Goal: Task Accomplishment & Management: Use online tool/utility

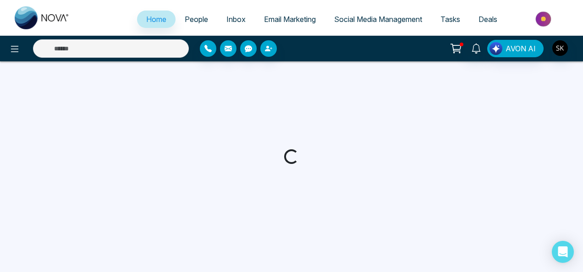
select select "*"
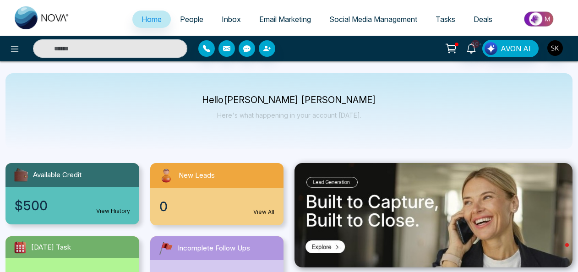
click at [384, 18] on span "Social Media Management" at bounding box center [373, 19] width 88 height 9
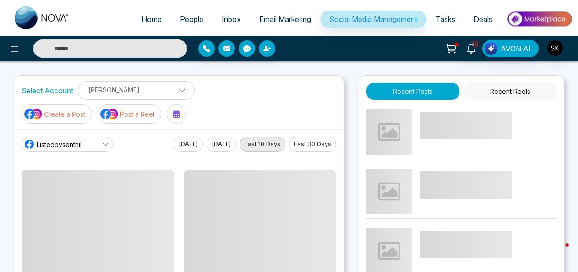
click at [121, 109] on p "Post a Reel" at bounding box center [137, 114] width 34 height 10
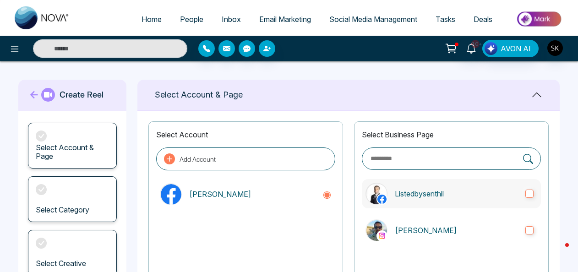
click at [415, 199] on label "Listedbysenthil" at bounding box center [451, 193] width 179 height 29
click at [415, 223] on label "[PERSON_NAME]" at bounding box center [451, 230] width 179 height 29
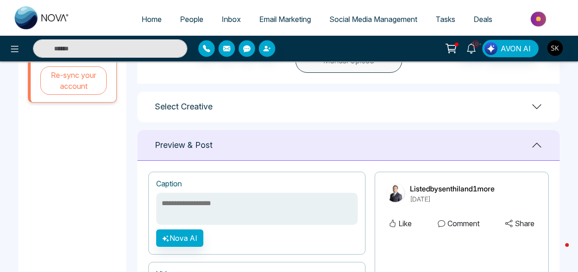
scroll to position [340, 0]
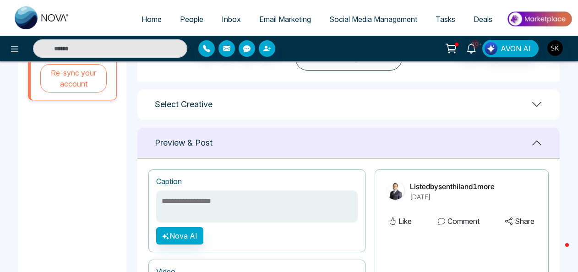
click at [529, 97] on div "Select Creative" at bounding box center [348, 104] width 422 height 31
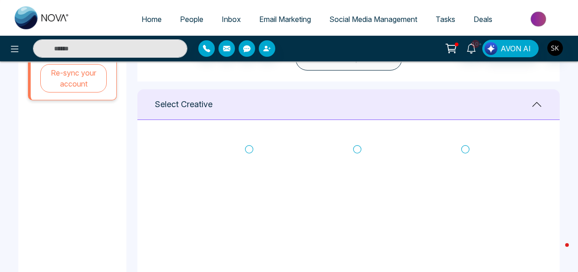
scroll to position [395, 0]
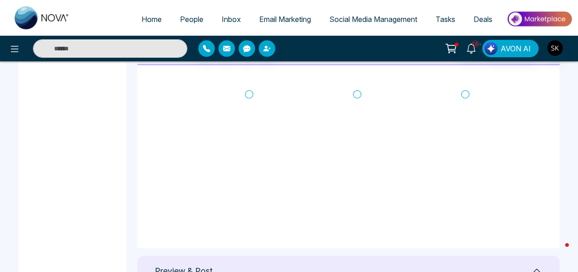
click at [249, 93] on icon at bounding box center [249, 94] width 8 height 9
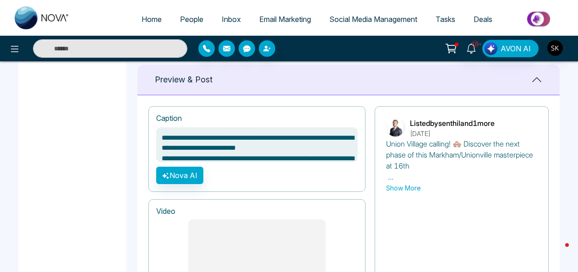
scroll to position [836, 0]
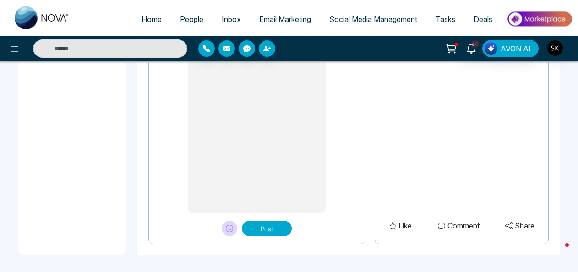
click at [270, 228] on button "Post" at bounding box center [267, 229] width 50 height 16
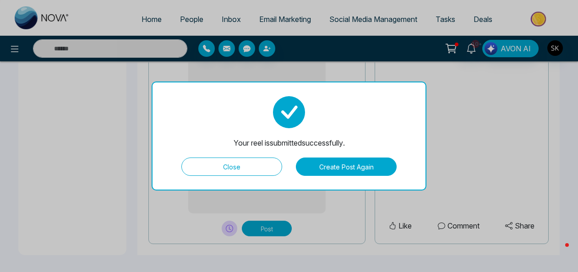
click at [277, 167] on button "Close" at bounding box center [231, 167] width 101 height 18
type textarea "**********"
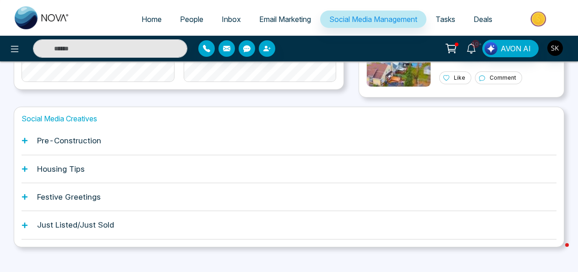
scroll to position [318, 0]
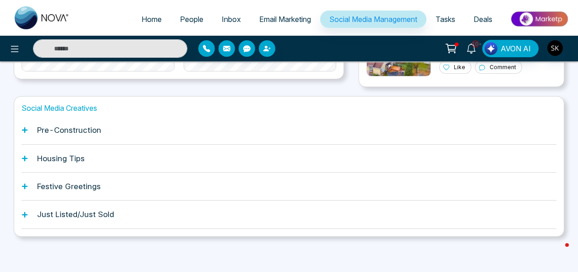
click at [87, 155] on div "Housing Tips" at bounding box center [289, 159] width 535 height 28
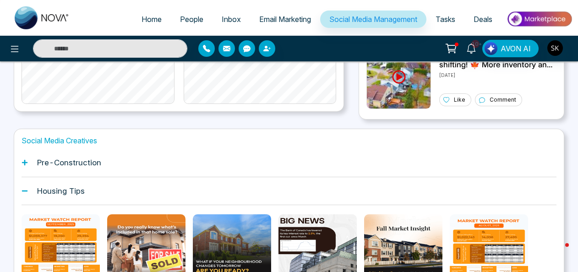
scroll to position [278, 0]
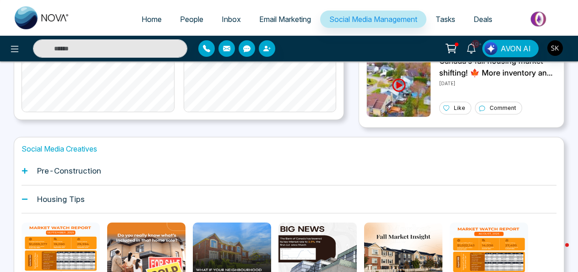
click at [104, 169] on div "Pre-Construction" at bounding box center [289, 171] width 535 height 28
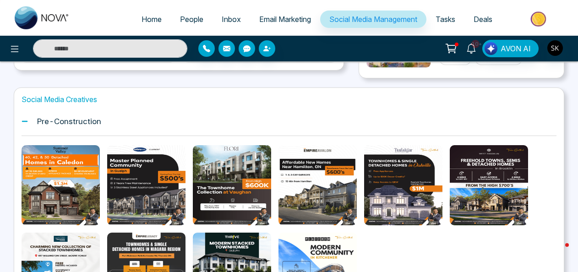
scroll to position [341, 0]
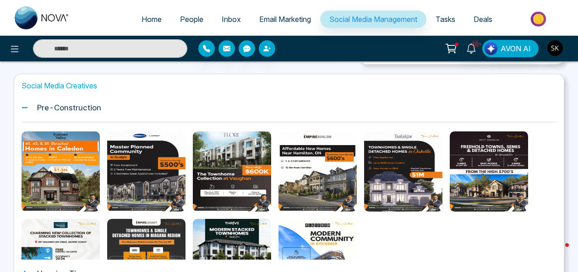
click at [85, 99] on div "Pre-Construction" at bounding box center [289, 108] width 535 height 28
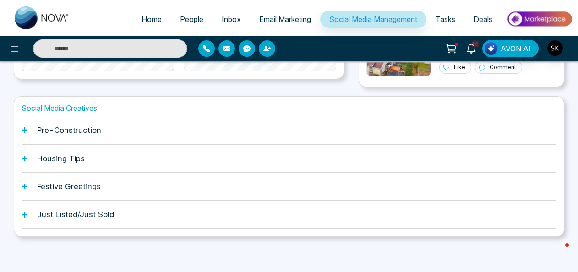
click at [85, 178] on div "Festive Greetings" at bounding box center [289, 187] width 535 height 28
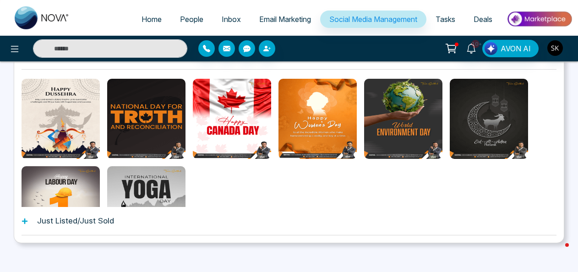
scroll to position [456, 0]
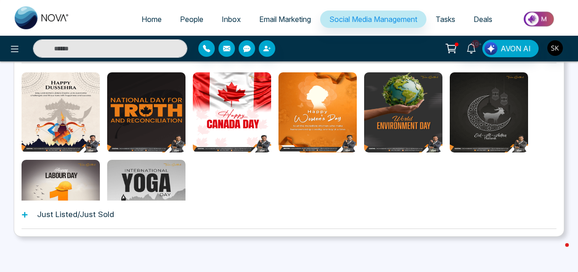
click at [260, 215] on div "Just Listed/Just Sold" at bounding box center [289, 215] width 535 height 28
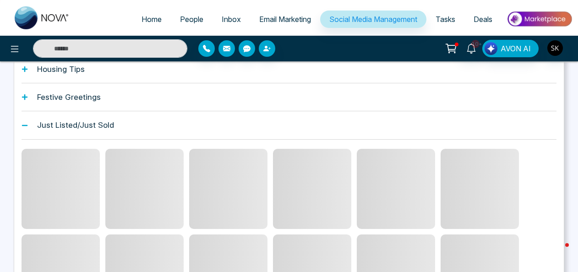
scroll to position [407, 0]
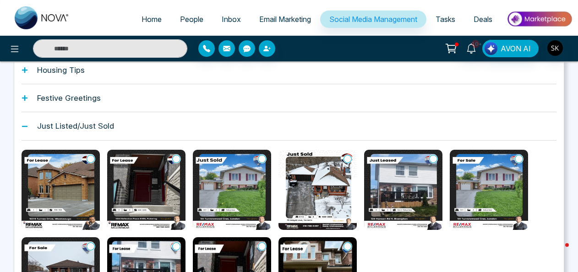
click at [90, 158] on icon at bounding box center [91, 158] width 8 height 9
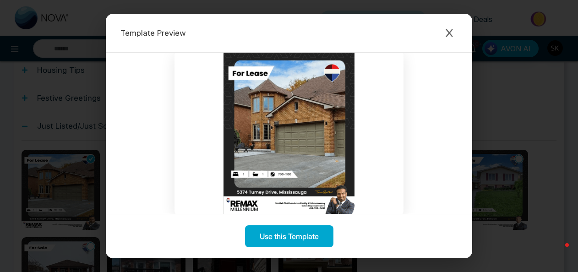
scroll to position [15, 0]
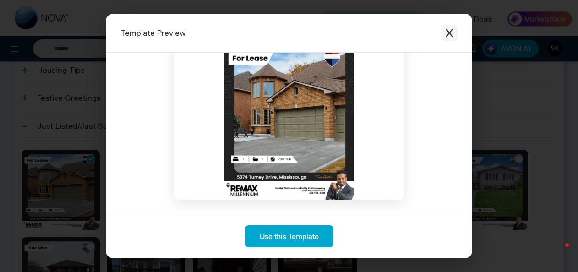
click at [450, 33] on icon "Close modal" at bounding box center [449, 33] width 7 height 8
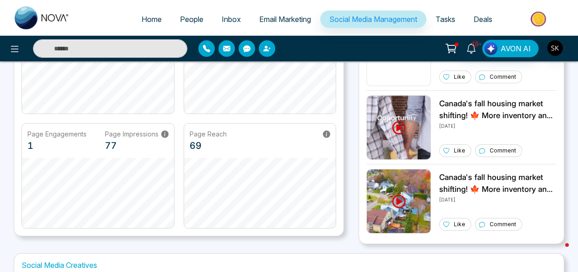
scroll to position [0, 0]
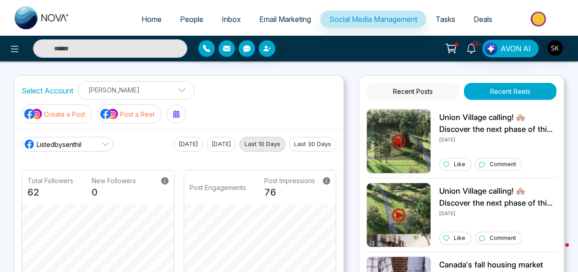
click at [65, 113] on p "Create a Post" at bounding box center [64, 114] width 41 height 10
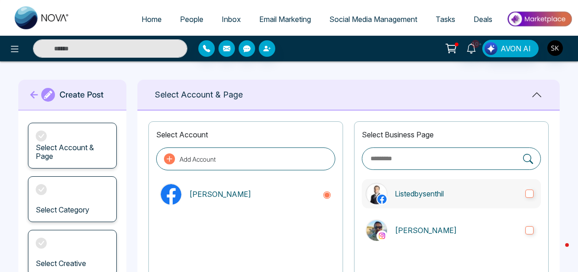
click at [430, 194] on p "Listedbysenthil" at bounding box center [456, 193] width 123 height 11
click at [428, 225] on p "[PERSON_NAME]" at bounding box center [456, 230] width 123 height 11
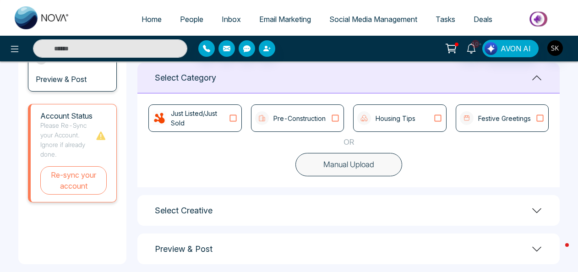
click at [429, 215] on div "Select Creative" at bounding box center [348, 210] width 422 height 31
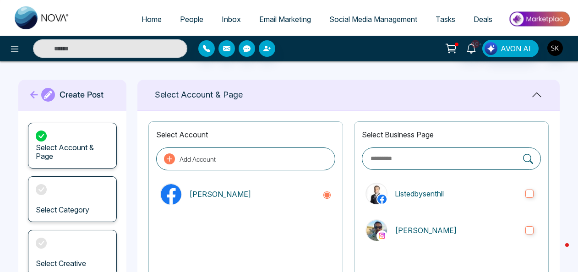
scroll to position [306, 0]
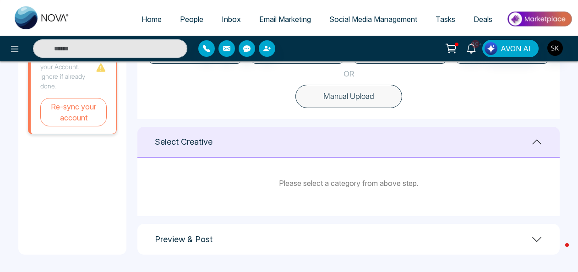
click at [539, 142] on icon at bounding box center [536, 141] width 11 height 11
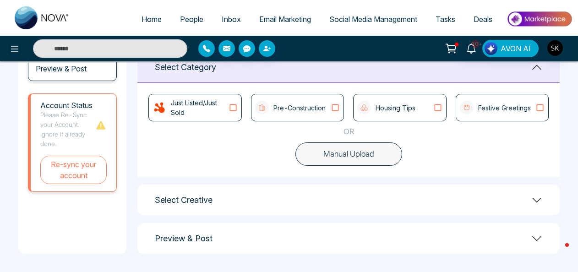
scroll to position [247, 0]
click at [229, 110] on icon at bounding box center [233, 108] width 12 height 9
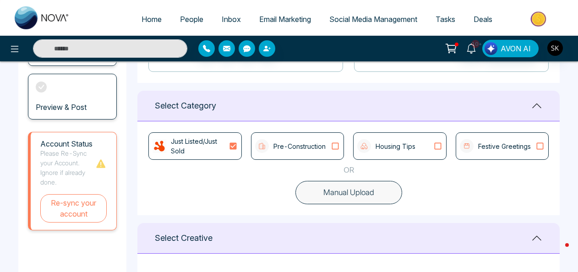
scroll to position [203, 0]
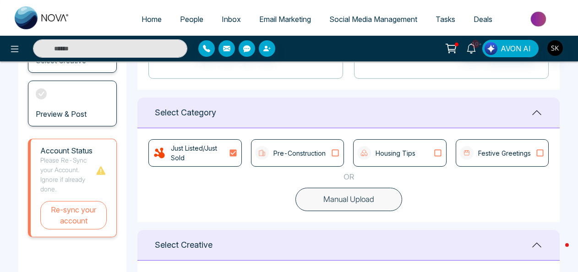
click at [236, 154] on icon at bounding box center [232, 153] width 7 height 7
click at [315, 151] on p "Pre-Construction" at bounding box center [299, 153] width 52 height 10
click at [318, 155] on p "Pre-Construction" at bounding box center [299, 153] width 52 height 10
click at [413, 151] on p "Housing Tips" at bounding box center [396, 153] width 40 height 10
click at [323, 149] on p "Pre-Construction" at bounding box center [299, 153] width 52 height 10
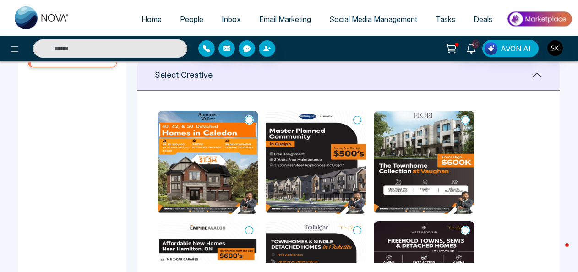
scroll to position [430, 0]
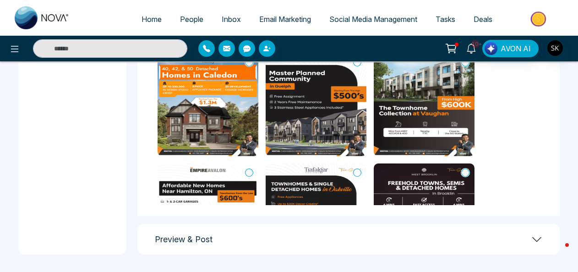
click at [249, 65] on icon at bounding box center [249, 62] width 8 height 9
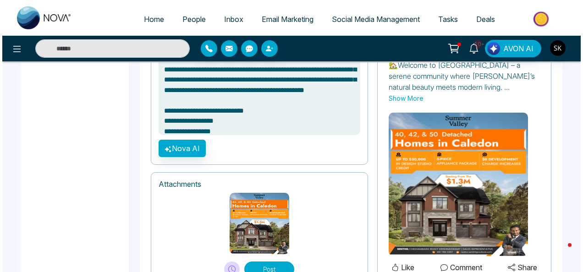
scroll to position [709, 0]
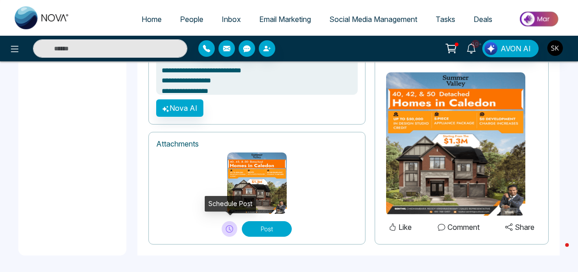
click at [227, 228] on icon at bounding box center [229, 228] width 7 height 7
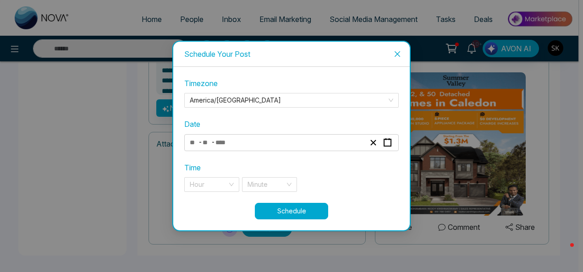
type textarea "**********"
click at [251, 144] on div "- -" at bounding box center [277, 142] width 178 height 12
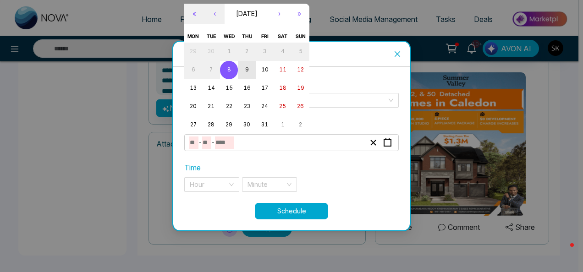
click at [249, 69] on button "9" at bounding box center [247, 70] width 18 height 18
type input "**"
type input "*"
type input "****"
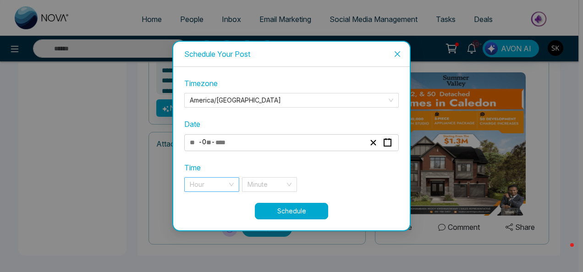
click at [223, 191] on input "search" at bounding box center [209, 185] width 38 height 14
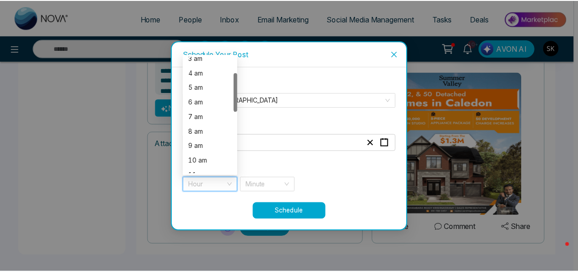
scroll to position [70, 0]
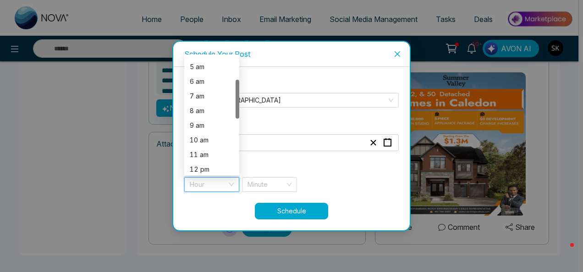
drag, startPoint x: 236, startPoint y: 90, endPoint x: 234, endPoint y: 114, distance: 23.9
click at [234, 114] on div "4 am 5 am 6 am 7 am 8 am 9 am 10 am 11 am 12 pm 1 pm" at bounding box center [211, 114] width 55 height 117
click at [198, 124] on div "9 am" at bounding box center [212, 125] width 44 height 10
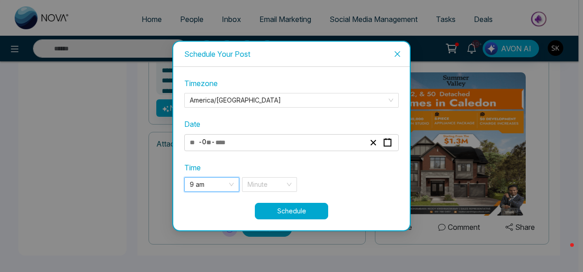
click at [268, 193] on div "**********" at bounding box center [291, 140] width 214 height 125
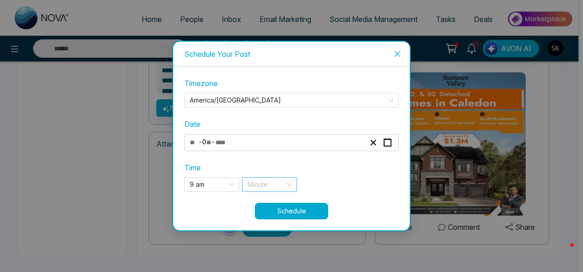
click at [277, 182] on input "search" at bounding box center [266, 185] width 38 height 14
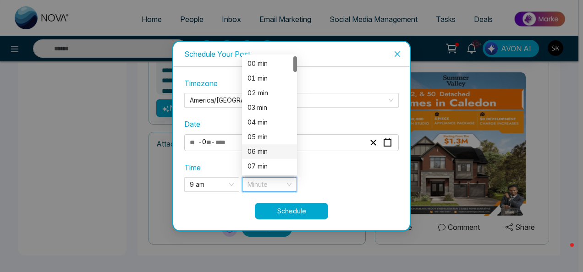
click at [272, 150] on div "06 min" at bounding box center [269, 152] width 44 height 10
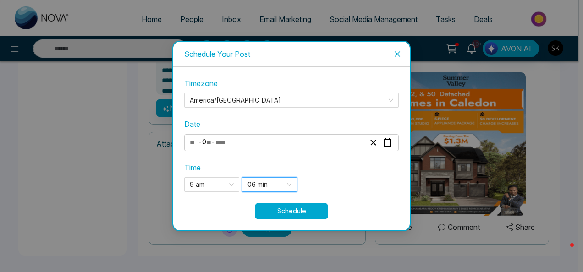
click at [278, 208] on button "Schedule" at bounding box center [291, 211] width 73 height 16
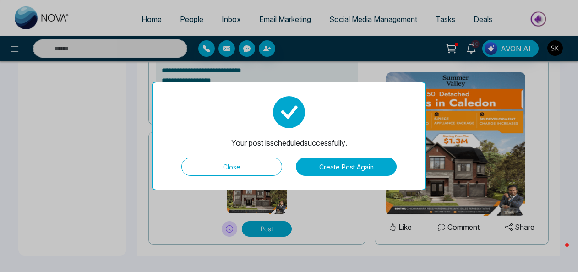
click at [239, 170] on button "Close" at bounding box center [231, 167] width 101 height 18
type textarea "**********"
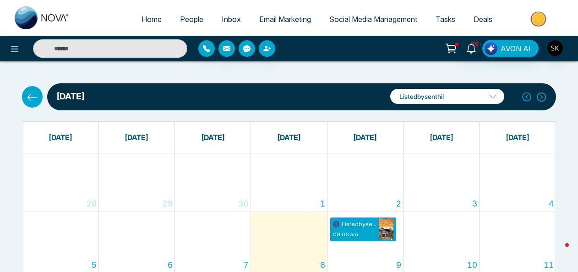
click at [37, 97] on icon at bounding box center [32, 97] width 11 height 11
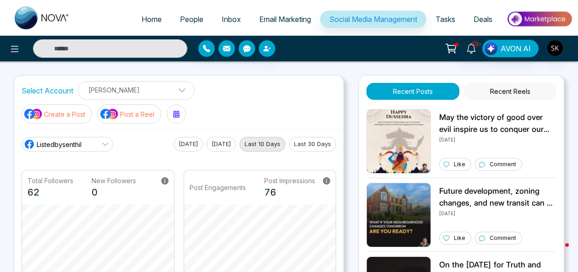
click at [62, 117] on p "Create a Post" at bounding box center [64, 114] width 41 height 10
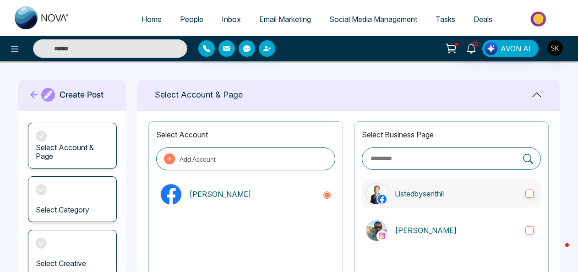
click at [441, 180] on label "Listedbysenthil" at bounding box center [451, 193] width 179 height 29
click at [440, 221] on label "[PERSON_NAME]" at bounding box center [451, 230] width 179 height 29
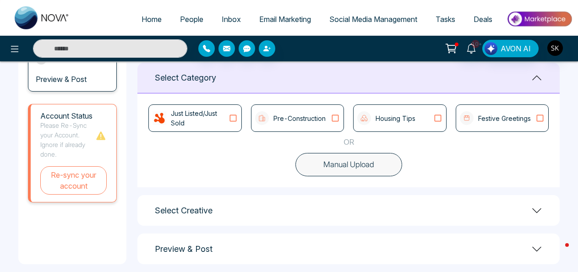
click at [337, 202] on div "Select Creative" at bounding box center [348, 210] width 422 height 31
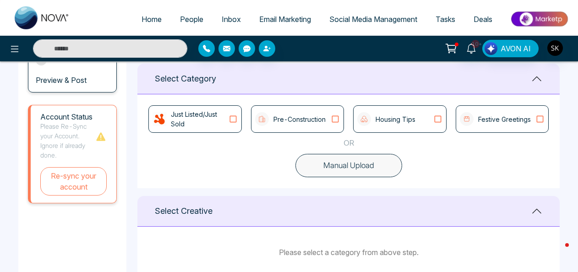
scroll to position [213, 0]
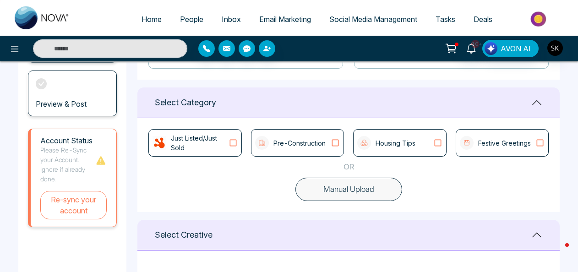
click at [397, 153] on div "Housing Tips" at bounding box center [399, 142] width 93 height 27
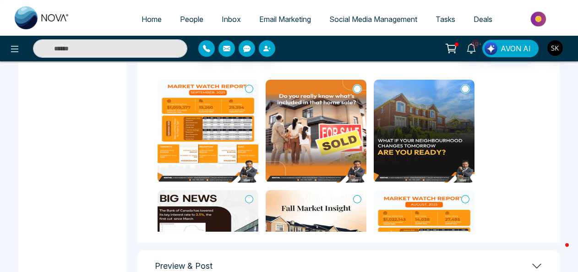
scroll to position [409, 0]
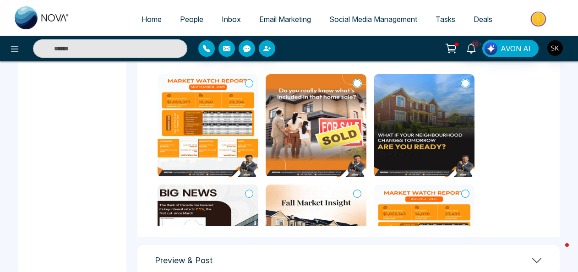
click at [359, 82] on icon at bounding box center [357, 83] width 8 height 9
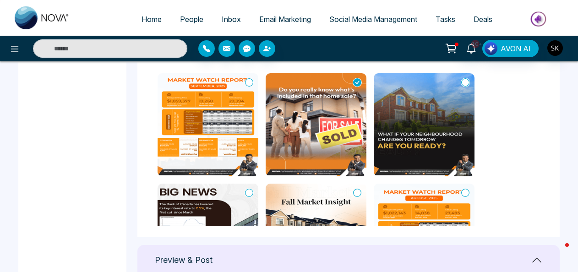
scroll to position [0, 0]
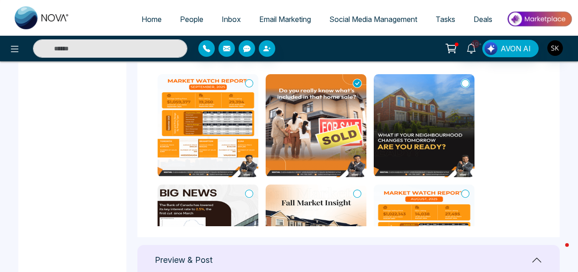
click at [246, 86] on icon at bounding box center [249, 83] width 8 height 9
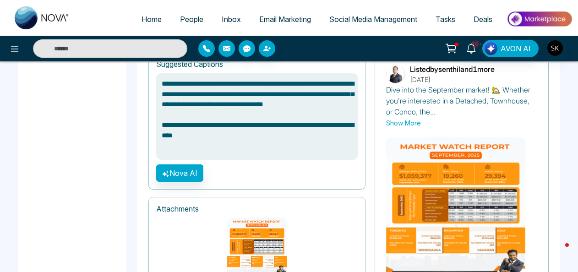
scroll to position [662, 0]
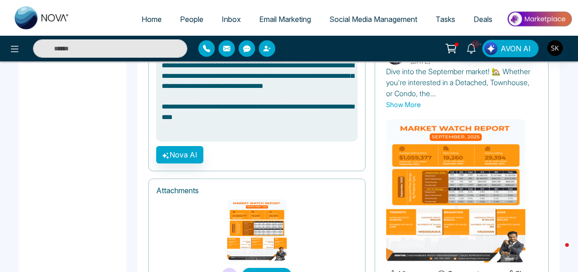
drag, startPoint x: 577, startPoint y: 209, endPoint x: 579, endPoint y: 237, distance: 28.5
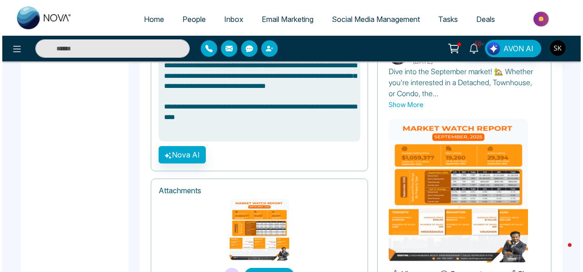
scroll to position [709, 0]
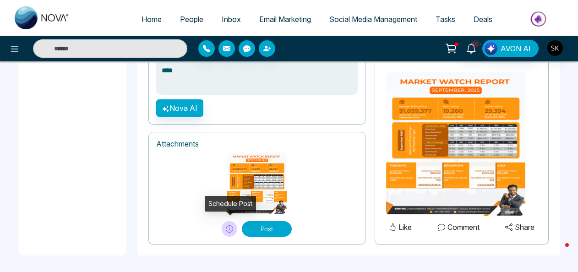
click at [229, 228] on icon at bounding box center [229, 228] width 7 height 7
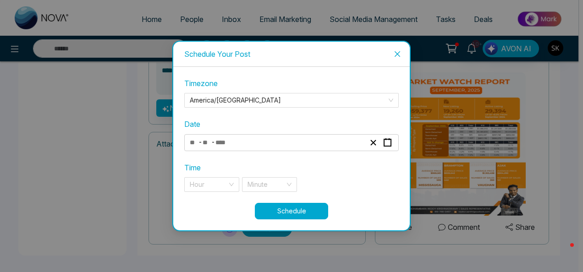
click at [284, 144] on div "- -" at bounding box center [277, 142] width 178 height 12
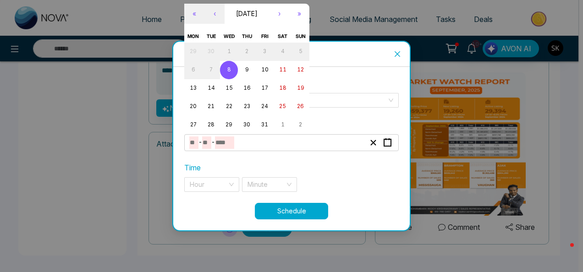
type textarea "**********"
click at [251, 73] on button "9" at bounding box center [247, 70] width 18 height 18
type input "**"
type input "*"
type input "****"
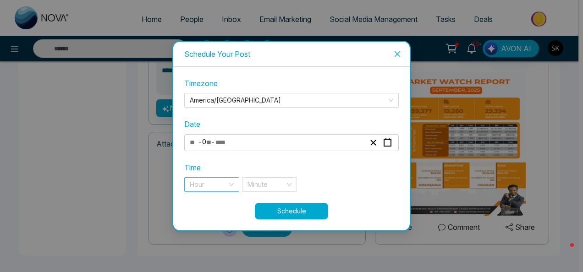
click at [221, 183] on input "search" at bounding box center [209, 185] width 38 height 14
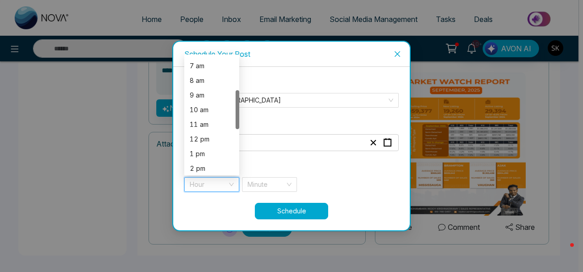
scroll to position [102, 0]
drag, startPoint x: 237, startPoint y: 90, endPoint x: 233, endPoint y: 124, distance: 34.2
click at [233, 124] on div "6 am 7 am 8 am 9 am 10 am 11 am 12 pm 1 pm 2 pm 3 pm" at bounding box center [211, 114] width 55 height 117
click at [204, 129] on div "11 am" at bounding box center [211, 123] width 55 height 15
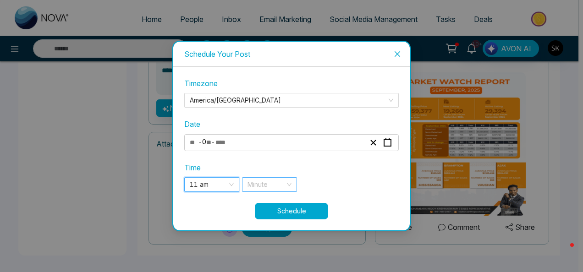
click at [260, 191] on input "search" at bounding box center [266, 185] width 38 height 14
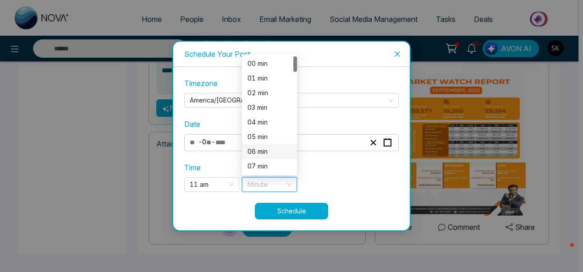
click at [273, 153] on div "06 min" at bounding box center [269, 152] width 44 height 10
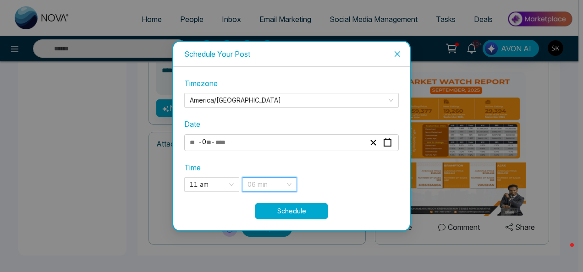
click at [283, 180] on span "06 min" at bounding box center [269, 185] width 44 height 14
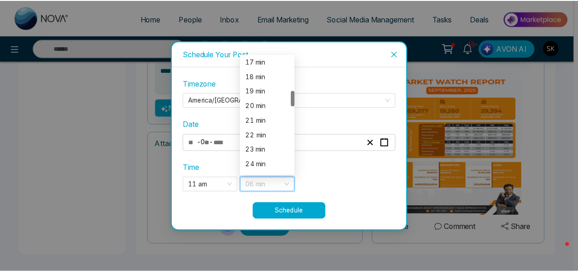
scroll to position [261, 0]
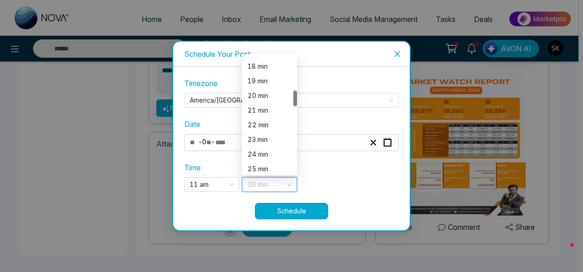
drag, startPoint x: 295, startPoint y: 69, endPoint x: 291, endPoint y: 103, distance: 35.0
click at [291, 103] on div "17 min 18 min 19 min 20 min 21 min 22 min 23 min 24 min 25 min 26 min" at bounding box center [269, 114] width 55 height 117
click at [276, 122] on div "22 min" at bounding box center [269, 125] width 44 height 10
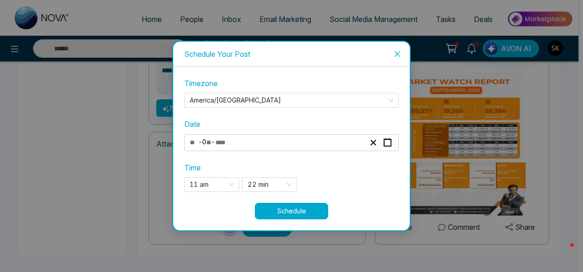
click at [289, 205] on button "Schedule" at bounding box center [291, 211] width 73 height 16
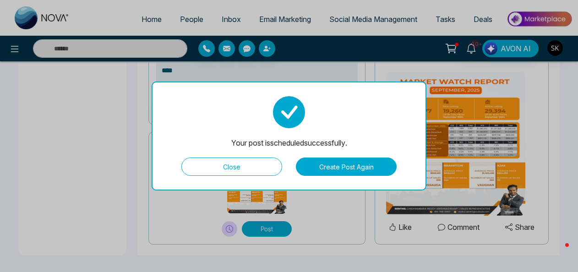
type textarea "**********"
click at [258, 164] on button "Close" at bounding box center [231, 167] width 101 height 18
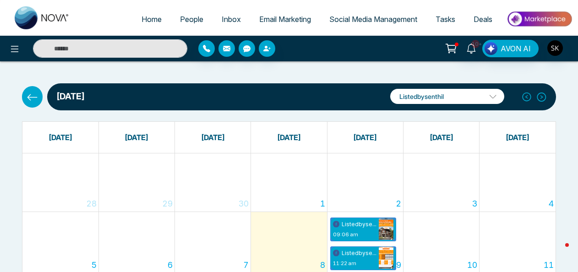
click at [31, 92] on icon at bounding box center [32, 97] width 11 height 11
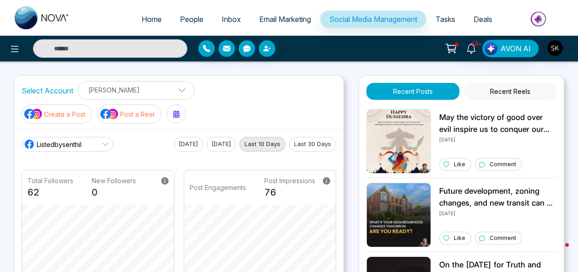
click at [73, 109] on p "Create a Post" at bounding box center [64, 114] width 41 height 10
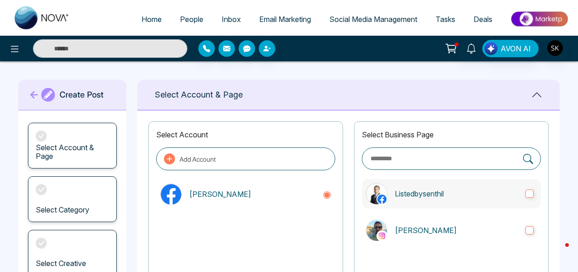
click at [445, 198] on p "Listedbysenthil" at bounding box center [456, 193] width 123 height 11
click at [441, 215] on div "Select Business Page Listedbysenthil [PERSON_NAME]" at bounding box center [451, 201] width 195 height 160
click at [441, 225] on p "[PERSON_NAME]" at bounding box center [456, 230] width 123 height 11
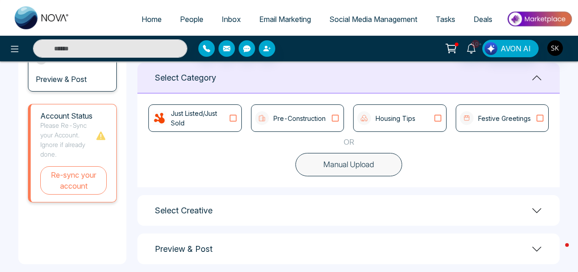
click at [403, 132] on div "Just Listed/Just Sold Pre-Construction Housing Tips Festive Greetings OR Manual…" at bounding box center [348, 140] width 422 height 94
click at [405, 119] on p "Housing Tips" at bounding box center [396, 119] width 40 height 10
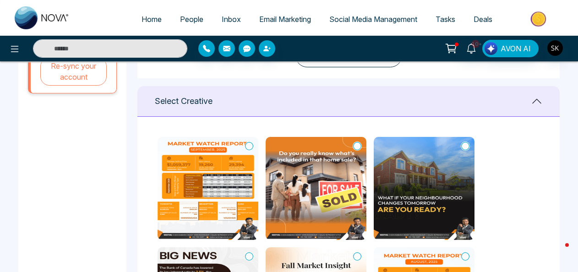
scroll to position [391, 0]
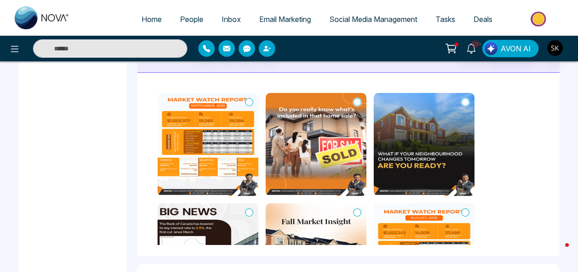
click at [363, 100] on img at bounding box center [316, 144] width 101 height 103
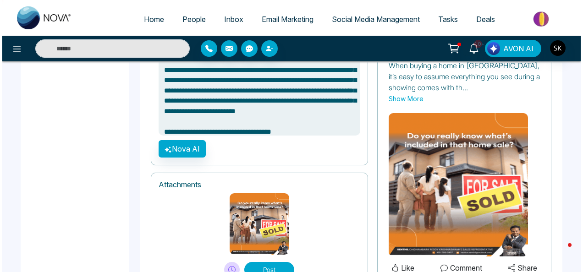
scroll to position [709, 0]
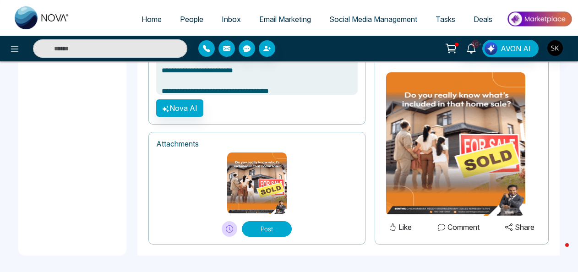
click at [229, 227] on icon at bounding box center [230, 229] width 2 height 4
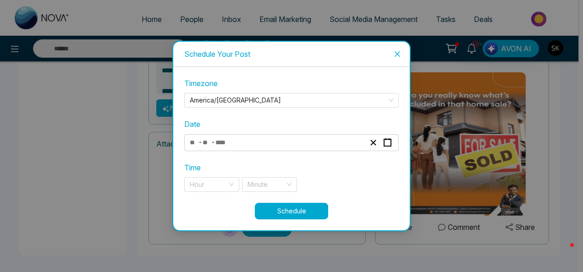
click at [319, 142] on div "- -" at bounding box center [277, 142] width 178 height 12
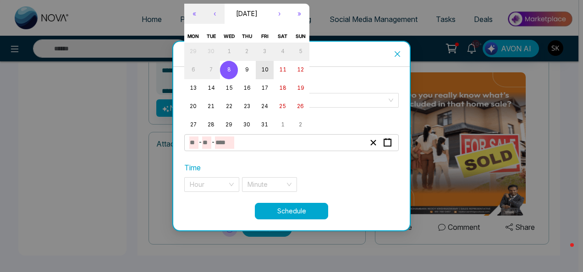
type textarea "**********"
click at [267, 72] on abbr "10" at bounding box center [264, 69] width 7 height 6
type input "**"
type input "****"
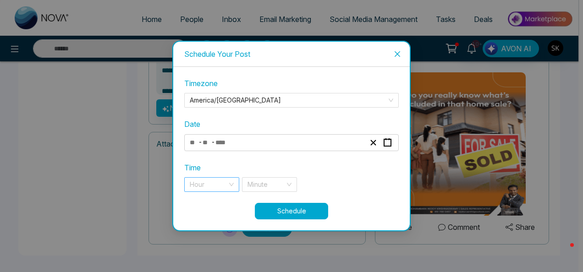
click at [226, 180] on input "search" at bounding box center [209, 185] width 38 height 14
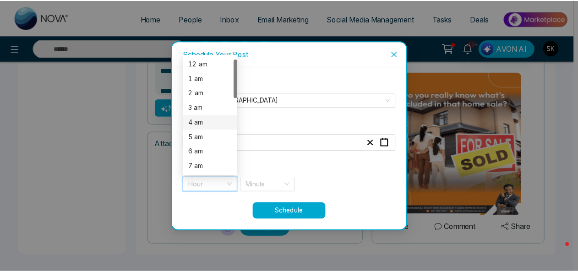
scroll to position [93, 0]
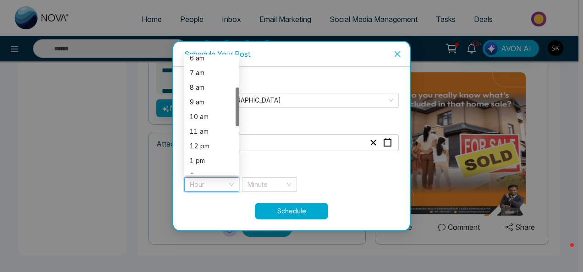
drag, startPoint x: 238, startPoint y: 87, endPoint x: 236, endPoint y: 119, distance: 31.2
click at [236, 119] on div at bounding box center [237, 106] width 4 height 39
click at [220, 116] on div "10 am" at bounding box center [212, 117] width 44 height 10
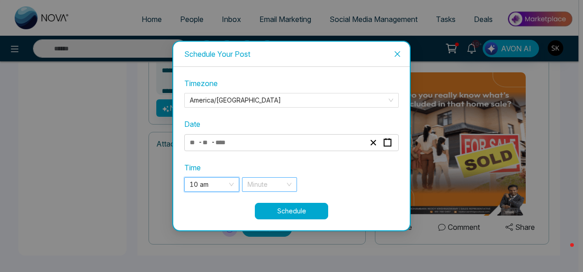
click at [264, 182] on input "search" at bounding box center [266, 185] width 38 height 14
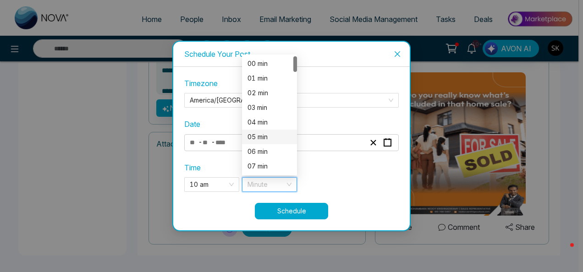
click at [262, 143] on div "05 min" at bounding box center [269, 137] width 55 height 15
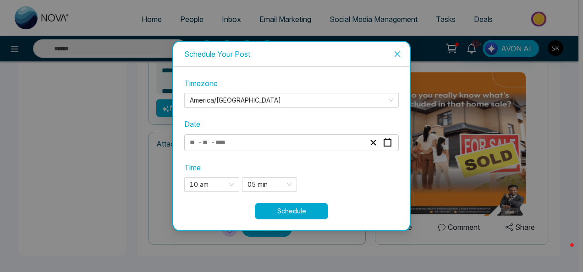
click at [280, 211] on button "Schedule" at bounding box center [291, 211] width 73 height 16
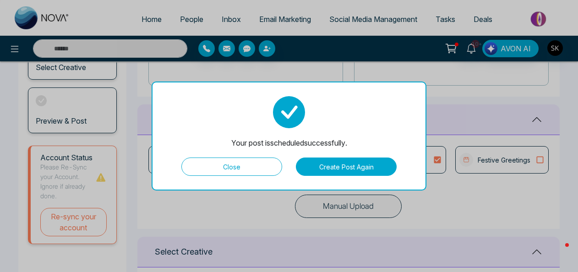
scroll to position [155, 0]
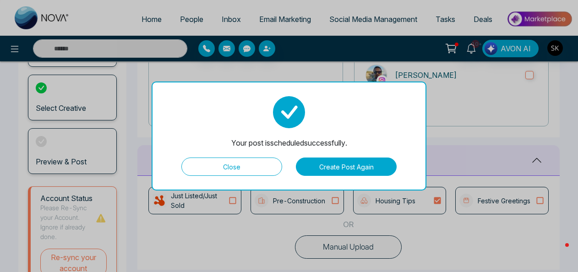
type textarea "**********"
click at [321, 172] on button "Create Post Again" at bounding box center [346, 167] width 101 height 18
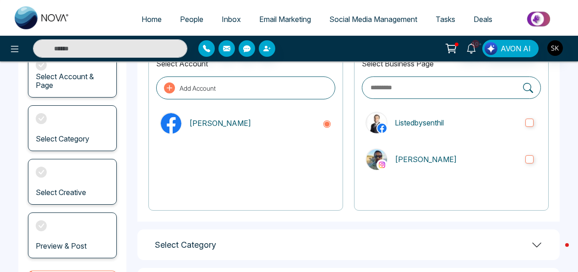
scroll to position [52, 0]
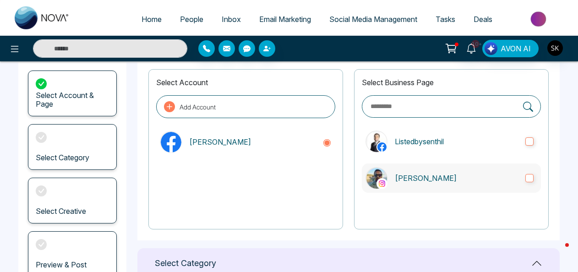
click at [539, 174] on label "[PERSON_NAME]" at bounding box center [451, 177] width 179 height 29
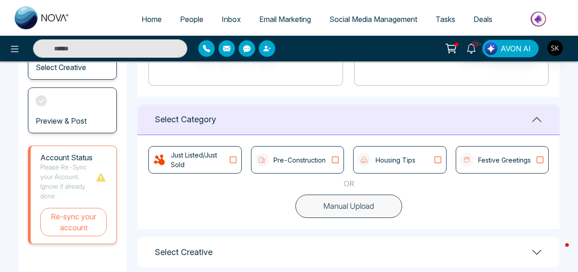
scroll to position [231, 0]
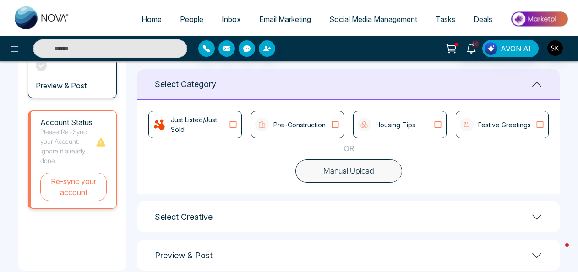
click at [384, 125] on p "Housing Tips" at bounding box center [396, 125] width 40 height 10
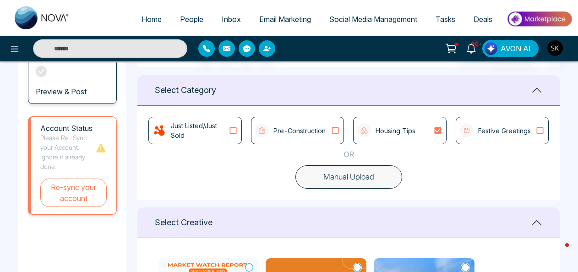
scroll to position [223, 0]
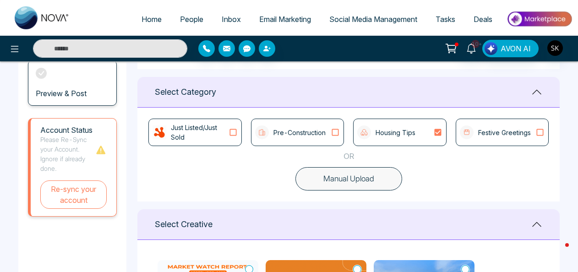
click at [501, 131] on p "Festive Greetings" at bounding box center [504, 133] width 53 height 10
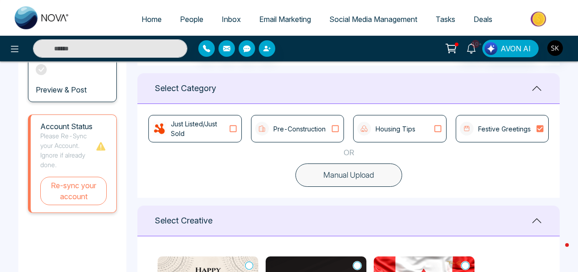
scroll to position [215, 0]
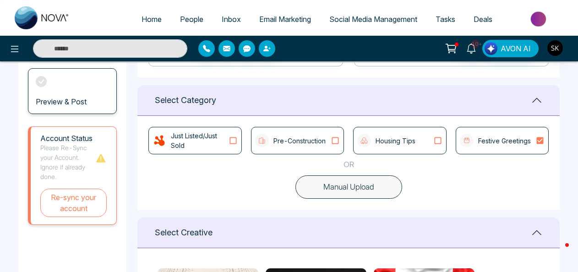
click at [502, 147] on div "Festive Greetings" at bounding box center [495, 141] width 71 height 14
click at [436, 141] on icon at bounding box center [438, 140] width 12 height 9
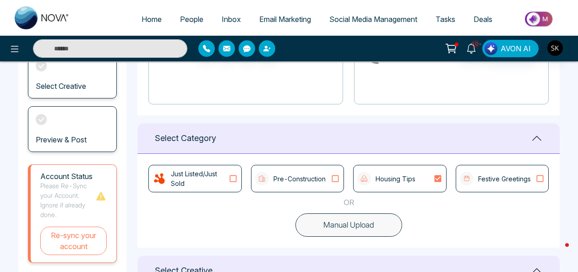
click at [427, 170] on div "Housing Tips" at bounding box center [399, 178] width 93 height 27
click at [203, 179] on p "Just Listed/Just Sold" at bounding box center [199, 178] width 57 height 19
click at [219, 180] on p "Just Listed/Just Sold" at bounding box center [199, 178] width 57 height 19
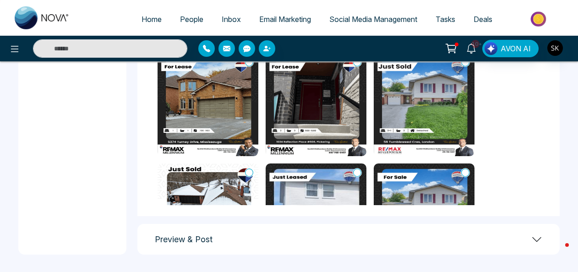
scroll to position [363, 0]
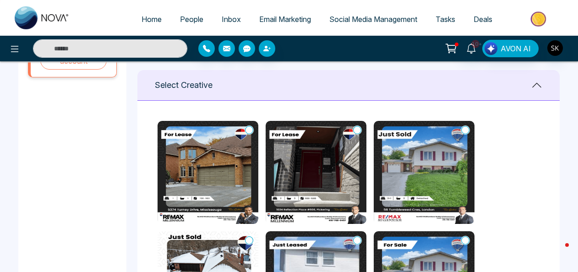
click at [251, 129] on icon at bounding box center [249, 129] width 8 height 9
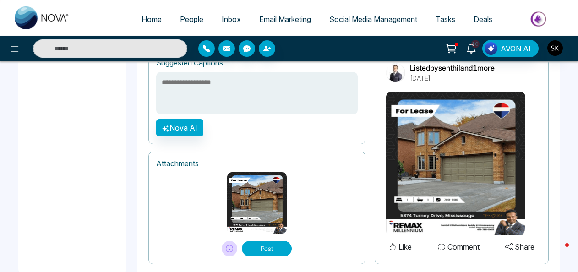
scroll to position [665, 0]
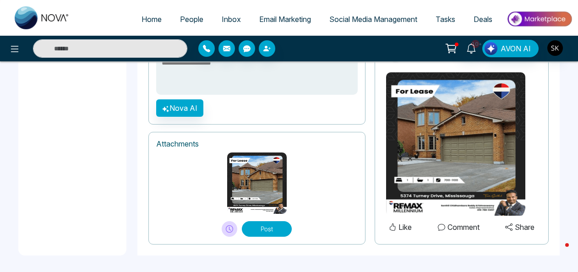
click at [226, 228] on icon at bounding box center [229, 228] width 7 height 7
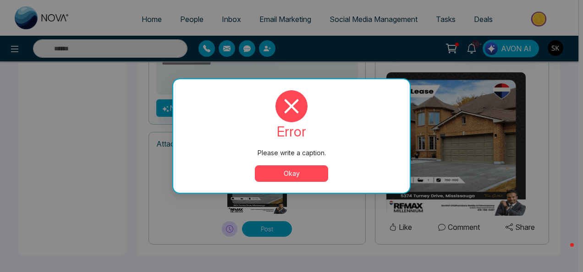
click at [309, 176] on button "Okay" at bounding box center [291, 173] width 73 height 16
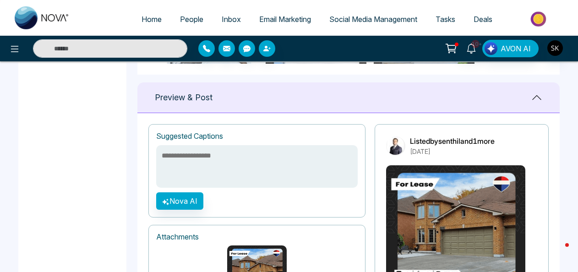
scroll to position [542, 0]
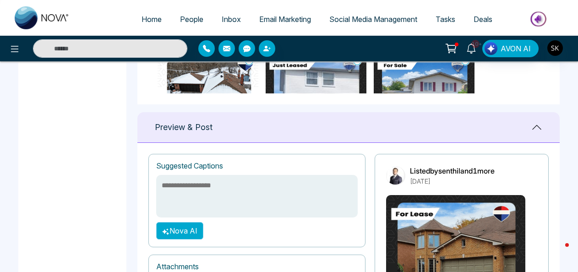
click at [198, 232] on button "Nova AI" at bounding box center [179, 230] width 47 height 17
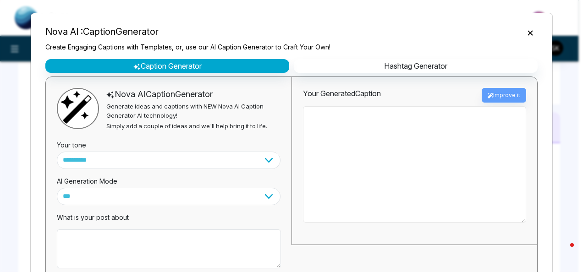
click at [357, 163] on textarea at bounding box center [414, 164] width 223 height 116
type textarea "*"
click at [530, 35] on icon "Close" at bounding box center [529, 32] width 9 height 9
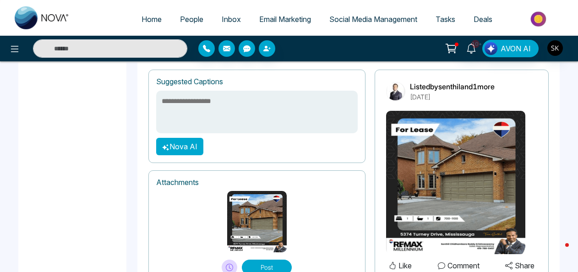
scroll to position [630, 0]
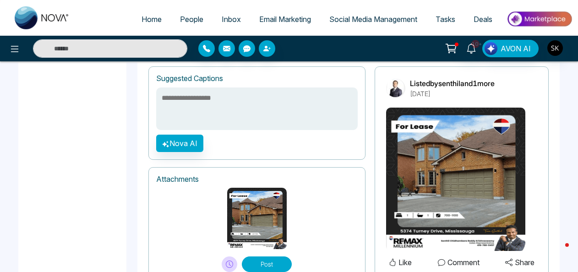
click at [226, 92] on textarea at bounding box center [256, 108] width 201 height 43
paste textarea "**********"
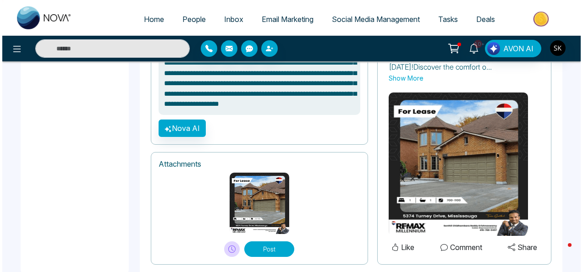
scroll to position [709, 0]
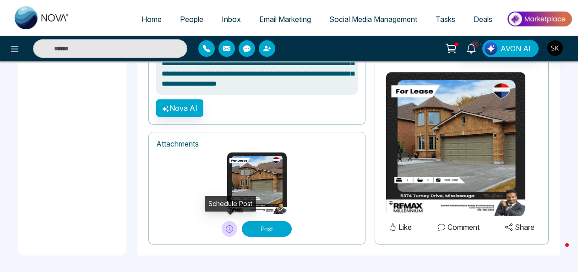
type textarea "**********"
click at [234, 229] on button at bounding box center [230, 229] width 16 height 16
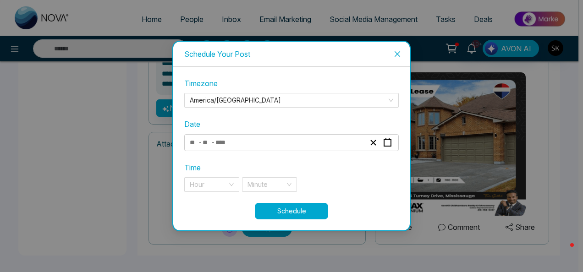
click at [322, 149] on div "- -" at bounding box center [291, 142] width 214 height 17
click at [390, 145] on icon "button" at bounding box center [387, 142] width 9 height 9
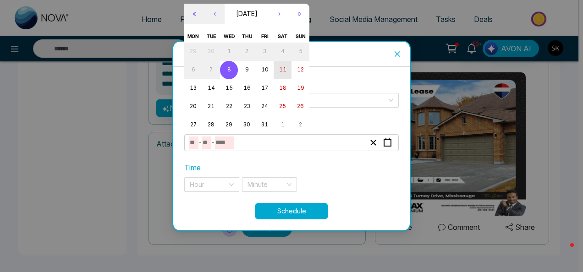
click at [286, 74] on button "11" at bounding box center [282, 70] width 18 height 18
type input "**"
type input "****"
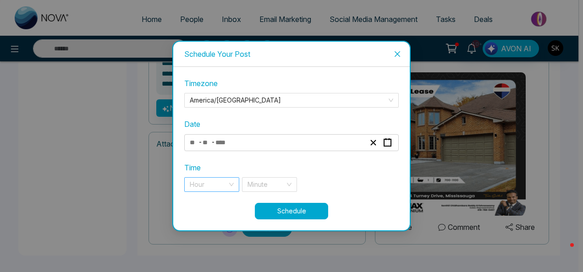
click at [215, 184] on input "search" at bounding box center [209, 185] width 38 height 14
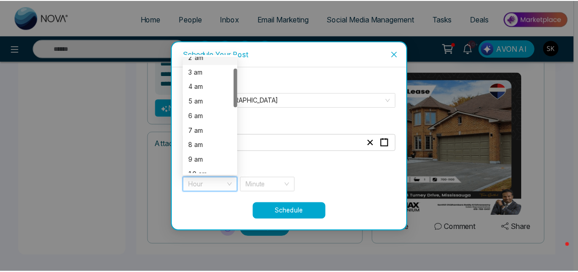
scroll to position [47, 0]
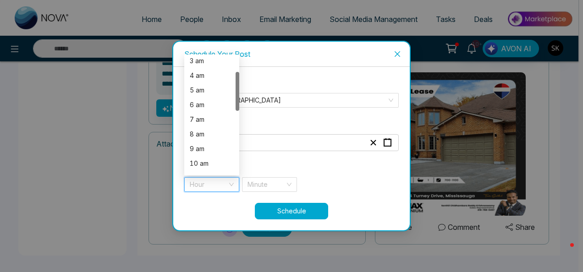
drag, startPoint x: 236, startPoint y: 85, endPoint x: 236, endPoint y: 101, distance: 15.6
click at [236, 101] on div at bounding box center [237, 91] width 4 height 39
click at [207, 138] on div "8 am" at bounding box center [212, 134] width 44 height 10
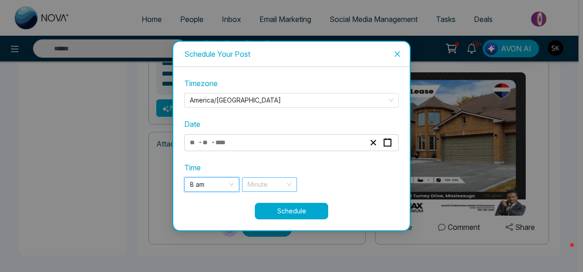
click at [256, 184] on input "search" at bounding box center [266, 185] width 38 height 14
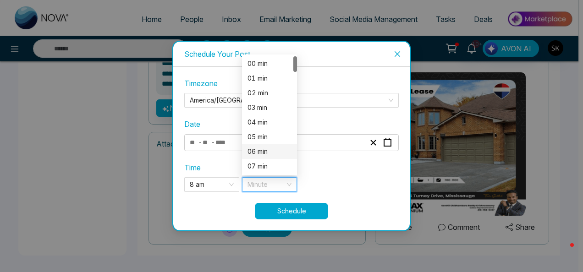
click at [264, 148] on div "06 min" at bounding box center [269, 152] width 44 height 10
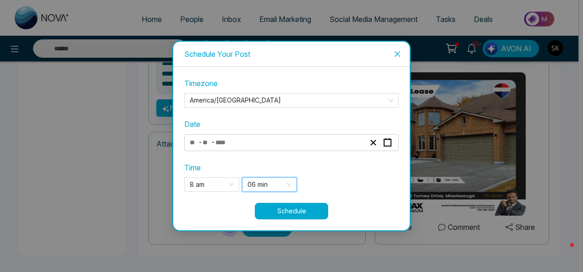
click at [273, 205] on button "Schedule" at bounding box center [291, 211] width 73 height 16
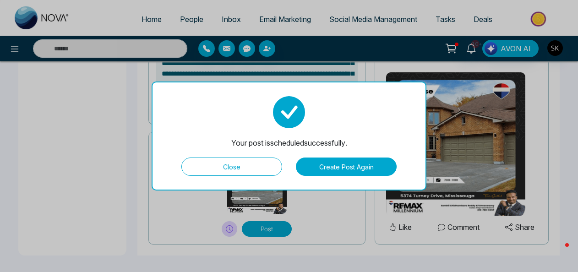
click at [274, 162] on button "Close" at bounding box center [231, 167] width 101 height 18
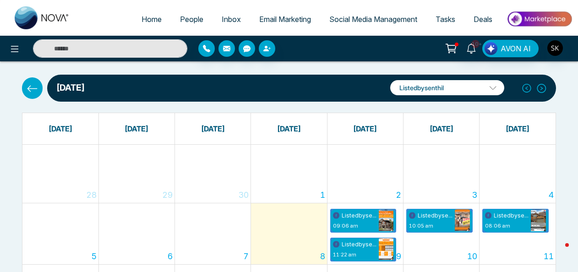
scroll to position [7, 0]
